Goal: Information Seeking & Learning: Understand process/instructions

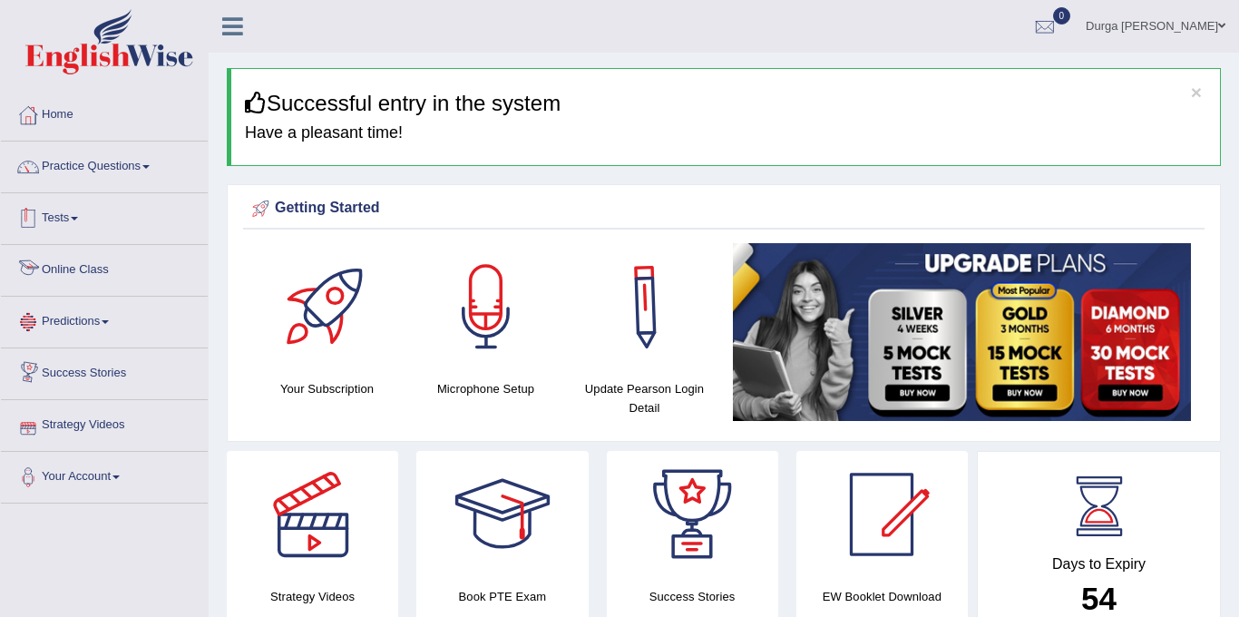
click at [91, 259] on link "Online Class" at bounding box center [104, 267] width 207 height 45
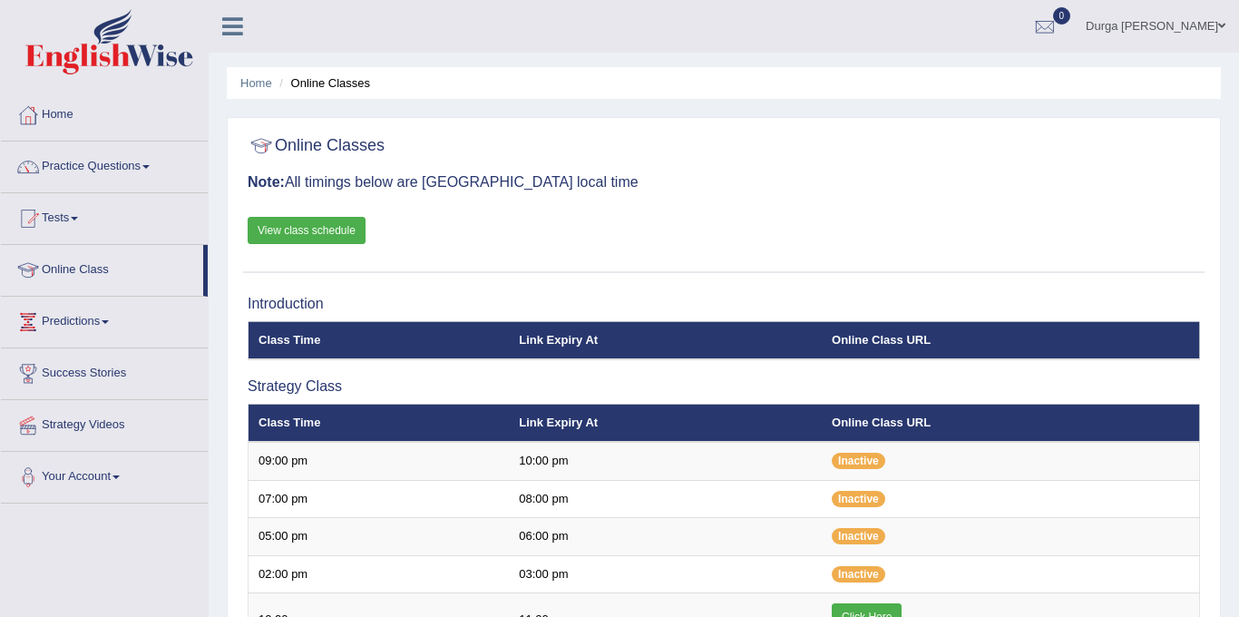
click at [343, 220] on link "View class schedule" at bounding box center [307, 230] width 118 height 27
click at [93, 108] on link "Home" at bounding box center [104, 112] width 207 height 45
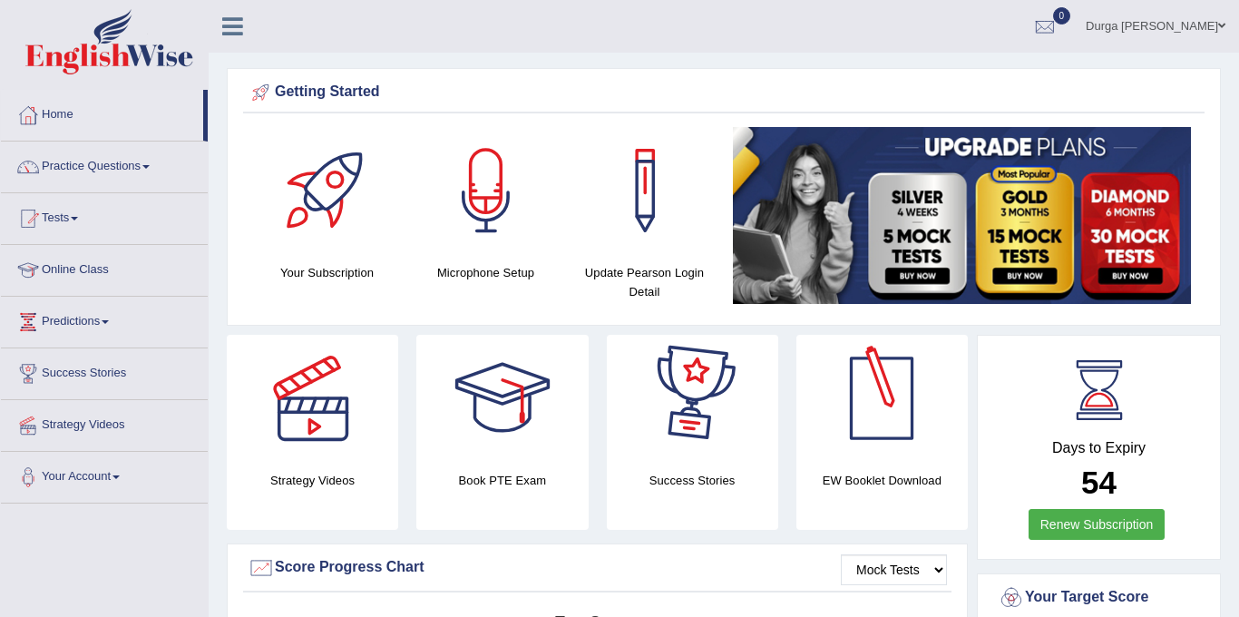
click at [778, 474] on h4 "EW Booklet Download" at bounding box center [692, 480] width 171 height 19
click at [910, 380] on div at bounding box center [881, 398] width 127 height 127
